Goal: Find specific page/section: Find specific page/section

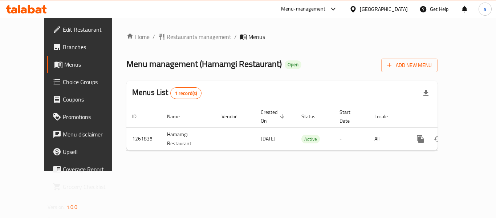
click at [357, 9] on icon at bounding box center [353, 9] width 8 height 8
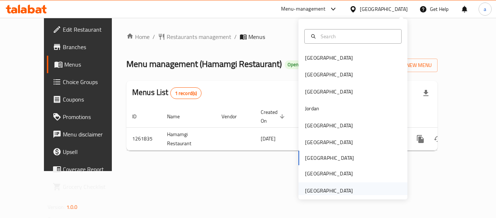
click at [332, 189] on div "[GEOGRAPHIC_DATA]" at bounding box center [329, 190] width 48 height 8
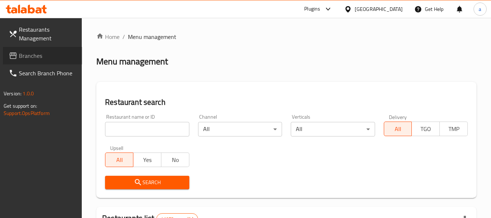
click at [59, 52] on span "Branches" at bounding box center [47, 55] width 57 height 9
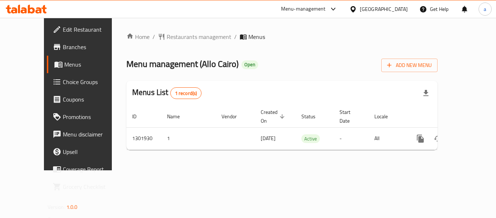
click at [371, 6] on div "[GEOGRAPHIC_DATA]" at bounding box center [384, 9] width 48 height 8
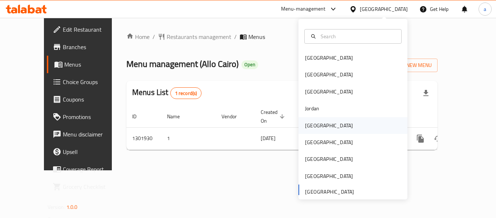
click at [319, 126] on div "[GEOGRAPHIC_DATA]" at bounding box center [329, 125] width 60 height 17
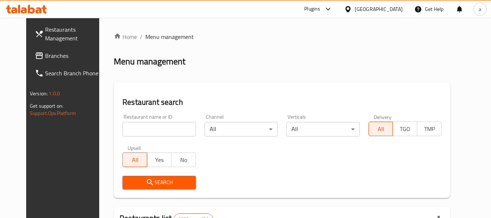
click at [45, 55] on span "Branches" at bounding box center [73, 55] width 57 height 9
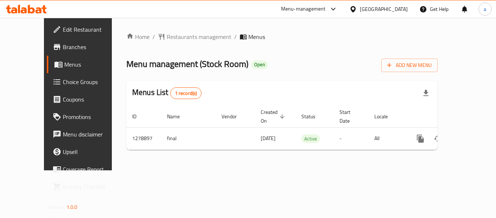
click at [400, 9] on div "[GEOGRAPHIC_DATA]" at bounding box center [384, 9] width 48 height 8
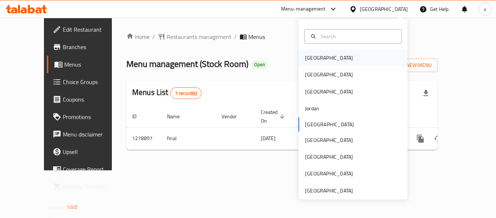
click at [313, 57] on div "[GEOGRAPHIC_DATA]" at bounding box center [329, 58] width 48 height 8
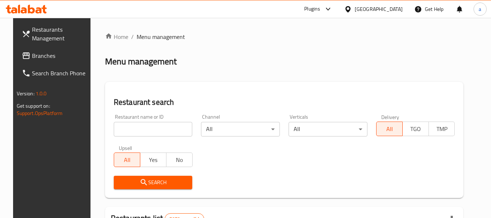
click at [32, 59] on span "Branches" at bounding box center [60, 55] width 57 height 9
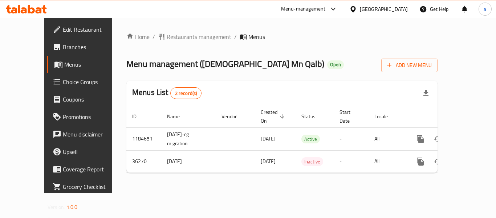
click at [356, 9] on icon at bounding box center [353, 9] width 5 height 6
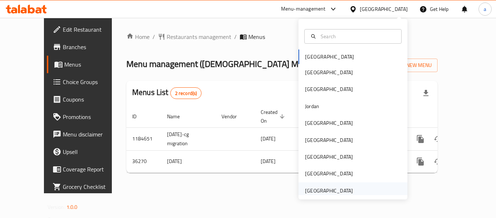
click at [321, 189] on div "[GEOGRAPHIC_DATA]" at bounding box center [329, 190] width 48 height 8
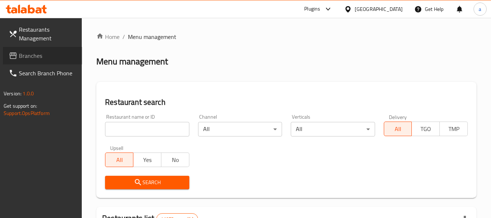
click at [49, 55] on span "Branches" at bounding box center [47, 55] width 57 height 9
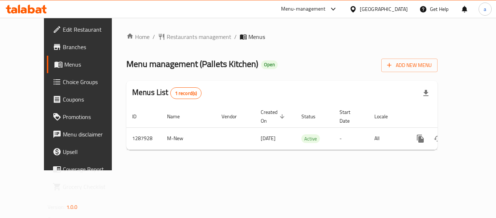
click at [364, 4] on div "[GEOGRAPHIC_DATA]" at bounding box center [379, 8] width 70 height 17
click at [365, 7] on div "[GEOGRAPHIC_DATA]" at bounding box center [384, 9] width 48 height 8
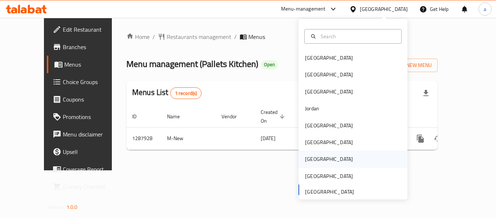
click at [312, 155] on div "Qatar" at bounding box center [329, 158] width 60 height 17
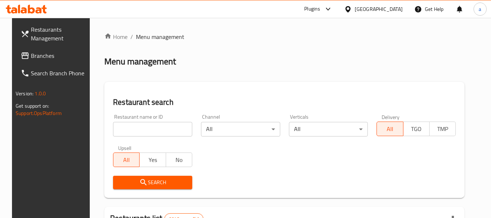
click at [54, 52] on span "Branches" at bounding box center [59, 55] width 57 height 9
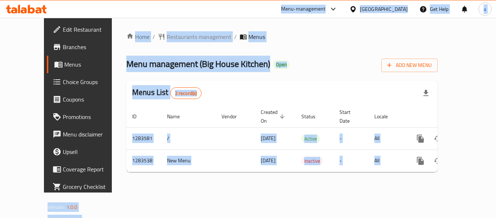
click at [403, 8] on div "Qatar" at bounding box center [384, 9] width 48 height 8
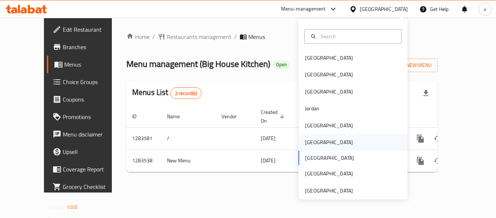
click at [317, 140] on div "Oman" at bounding box center [329, 142] width 60 height 17
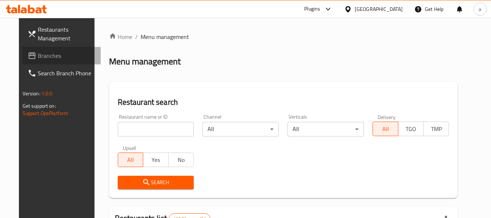
click at [52, 62] on link "Branches" at bounding box center [61, 55] width 79 height 17
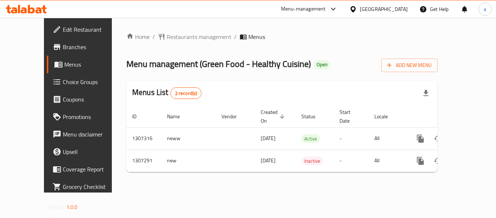
click at [360, 9] on div at bounding box center [354, 9] width 11 height 8
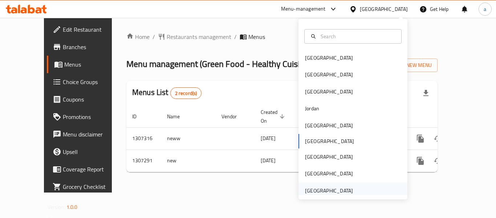
click at [316, 193] on div "[GEOGRAPHIC_DATA]" at bounding box center [329, 190] width 48 height 8
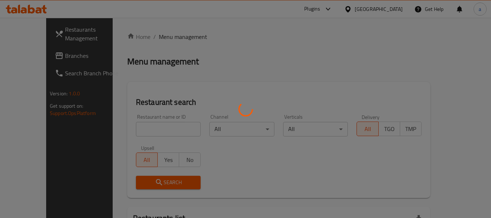
click at [42, 56] on div at bounding box center [245, 109] width 491 height 218
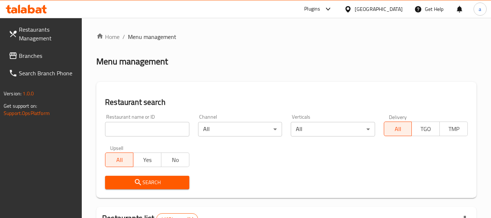
click at [37, 48] on link "Branches" at bounding box center [42, 55] width 79 height 17
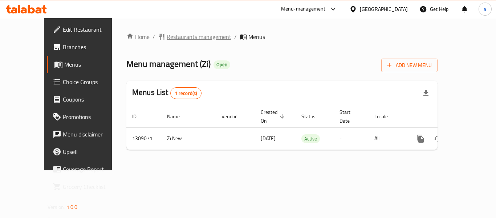
click at [167, 32] on span "Restaurants management" at bounding box center [199, 36] width 65 height 9
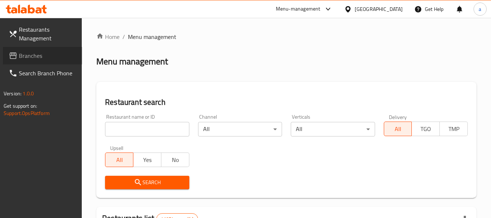
click at [60, 53] on span "Branches" at bounding box center [47, 55] width 57 height 9
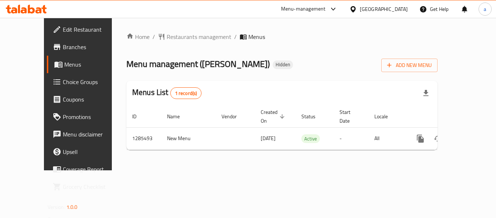
click at [381, 9] on div "[GEOGRAPHIC_DATA]" at bounding box center [384, 9] width 48 height 8
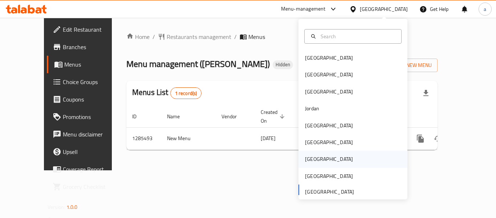
click at [318, 161] on div "[GEOGRAPHIC_DATA]" at bounding box center [353, 158] width 109 height 17
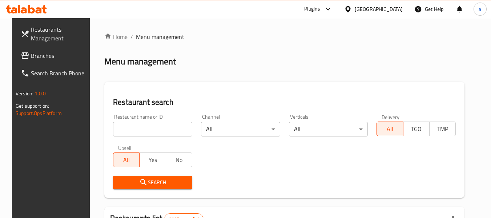
click at [38, 55] on span "Branches" at bounding box center [59, 55] width 57 height 9
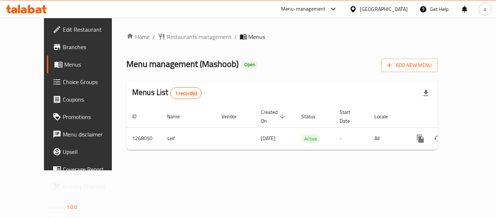
click at [397, 9] on div "[GEOGRAPHIC_DATA]" at bounding box center [384, 9] width 48 height 8
click at [167, 39] on span "Restaurants management" at bounding box center [199, 36] width 65 height 9
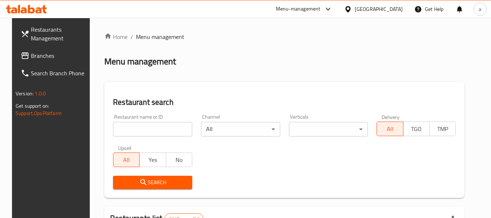
click at [40, 53] on span "Branches" at bounding box center [59, 55] width 57 height 9
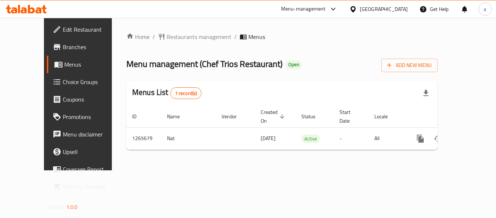
click at [397, 6] on div "[GEOGRAPHIC_DATA]" at bounding box center [384, 9] width 48 height 8
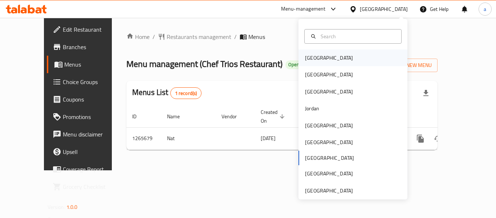
click at [326, 61] on div "[GEOGRAPHIC_DATA]" at bounding box center [353, 57] width 109 height 17
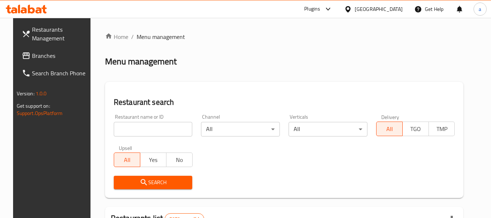
click at [60, 56] on span "Branches" at bounding box center [60, 55] width 57 height 9
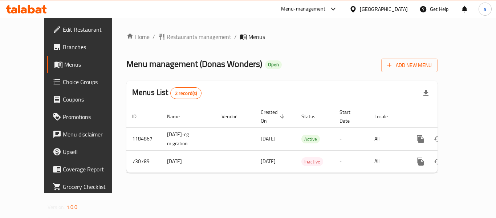
click at [391, 10] on div "[GEOGRAPHIC_DATA]" at bounding box center [384, 9] width 48 height 8
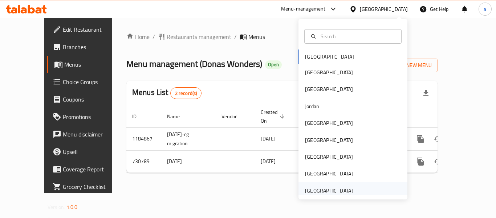
click at [326, 193] on div "[GEOGRAPHIC_DATA]" at bounding box center [329, 190] width 48 height 8
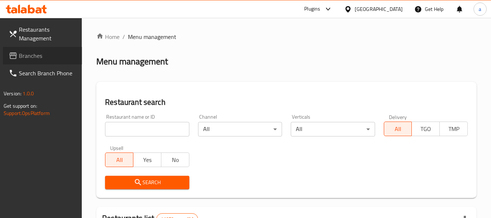
click at [45, 55] on span "Branches" at bounding box center [47, 55] width 57 height 9
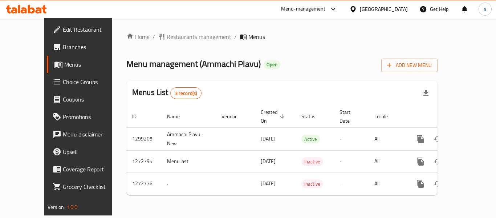
drag, startPoint x: 367, startPoint y: 11, endPoint x: 366, endPoint y: 15, distance: 4.5
click at [367, 11] on div "[GEOGRAPHIC_DATA]" at bounding box center [384, 9] width 48 height 8
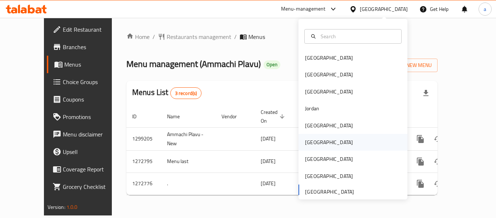
click at [316, 141] on div "[GEOGRAPHIC_DATA]" at bounding box center [329, 142] width 60 height 17
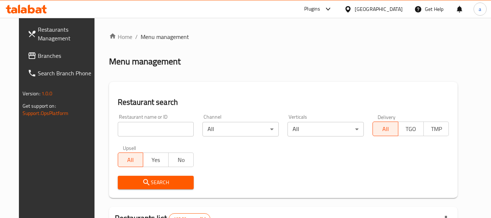
click at [39, 56] on span "Branches" at bounding box center [66, 55] width 57 height 9
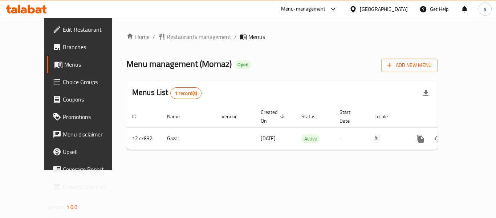
click at [357, 7] on icon at bounding box center [353, 9] width 8 height 8
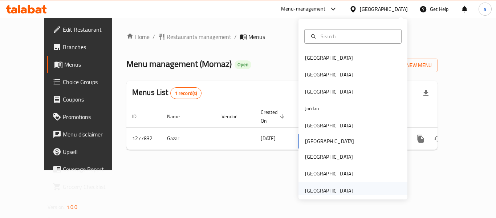
click at [338, 189] on div "[GEOGRAPHIC_DATA]" at bounding box center [329, 190] width 48 height 8
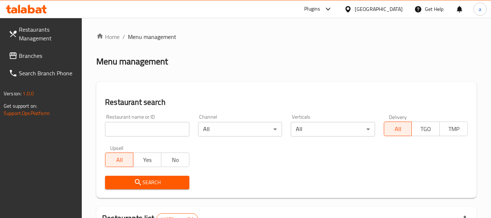
click at [39, 52] on span "Branches" at bounding box center [47, 55] width 57 height 9
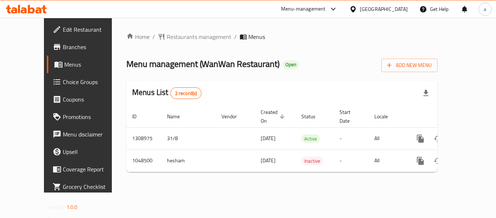
click at [368, 11] on div "[GEOGRAPHIC_DATA]" at bounding box center [384, 9] width 48 height 8
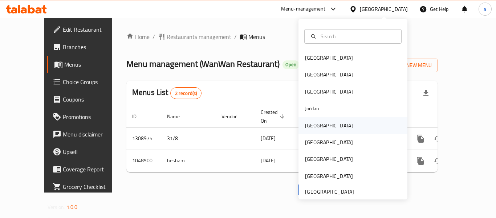
click at [307, 124] on div "[GEOGRAPHIC_DATA]" at bounding box center [329, 125] width 48 height 8
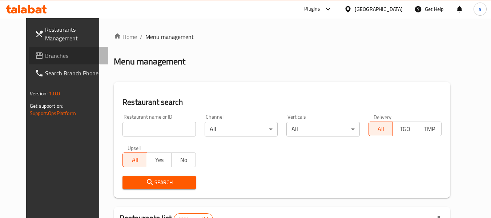
click at [46, 53] on span "Branches" at bounding box center [73, 55] width 57 height 9
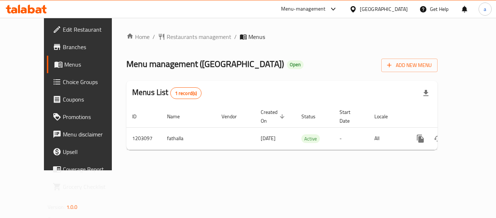
click at [408, 12] on div "[GEOGRAPHIC_DATA]" at bounding box center [379, 8] width 70 height 17
click at [360, 7] on div at bounding box center [354, 9] width 11 height 8
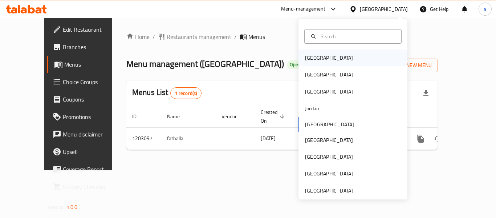
click at [309, 60] on div "[GEOGRAPHIC_DATA]" at bounding box center [329, 58] width 48 height 8
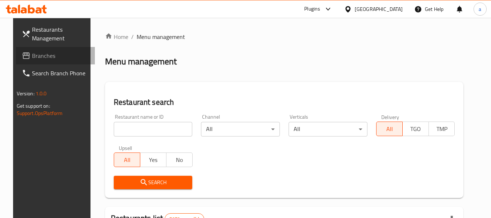
click at [32, 53] on span "Branches" at bounding box center [60, 55] width 57 height 9
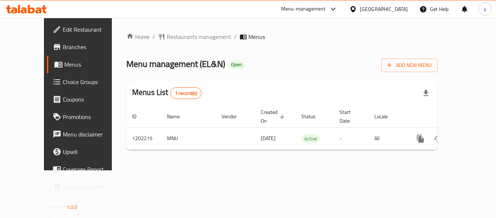
click at [357, 7] on icon at bounding box center [353, 9] width 8 height 8
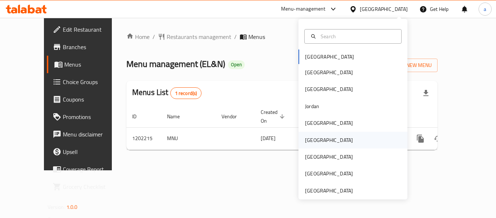
click at [308, 138] on div "[GEOGRAPHIC_DATA]" at bounding box center [329, 140] width 48 height 8
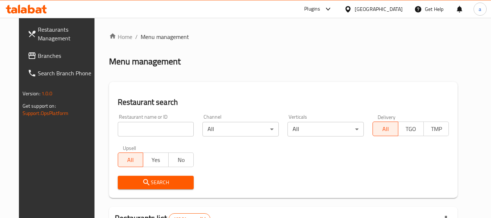
click at [38, 56] on span "Branches" at bounding box center [66, 55] width 57 height 9
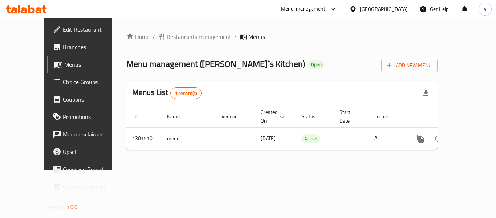
click at [398, 7] on div "[GEOGRAPHIC_DATA]" at bounding box center [384, 9] width 48 height 8
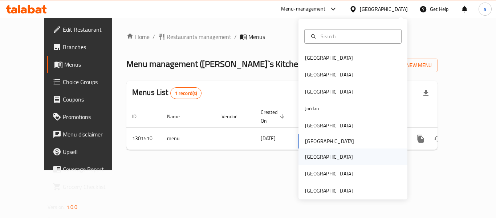
click at [314, 156] on div "[GEOGRAPHIC_DATA]" at bounding box center [329, 156] width 60 height 17
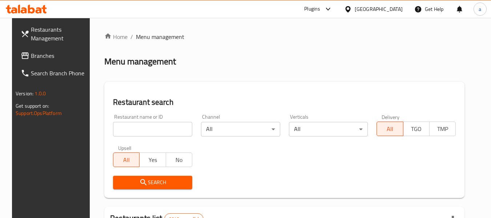
drag, startPoint x: 43, startPoint y: 53, endPoint x: 46, endPoint y: 57, distance: 5.4
click at [43, 53] on span "Branches" at bounding box center [59, 55] width 57 height 9
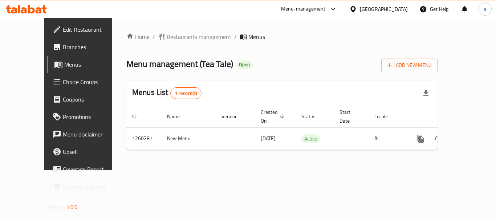
click at [360, 12] on div at bounding box center [354, 9] width 11 height 8
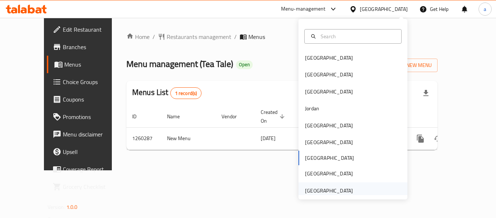
click at [330, 189] on div "[GEOGRAPHIC_DATA]" at bounding box center [329, 190] width 48 height 8
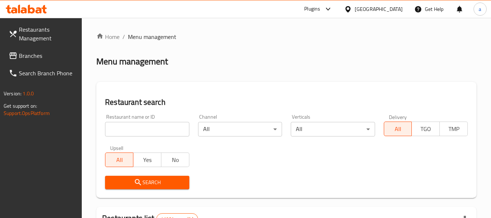
click at [48, 57] on span "Branches" at bounding box center [47, 55] width 57 height 9
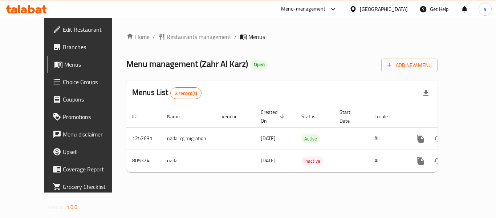
click at [379, 12] on div "[GEOGRAPHIC_DATA]" at bounding box center [384, 9] width 48 height 8
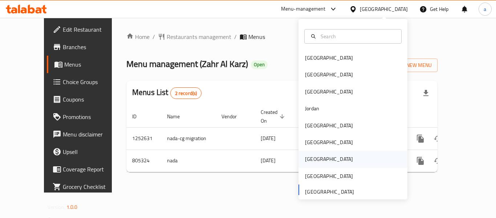
click at [329, 155] on div "[GEOGRAPHIC_DATA]" at bounding box center [353, 158] width 109 height 17
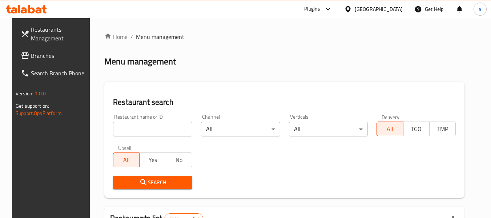
click at [46, 56] on span "Branches" at bounding box center [59, 55] width 57 height 9
